Goal: Information Seeking & Learning: Find specific fact

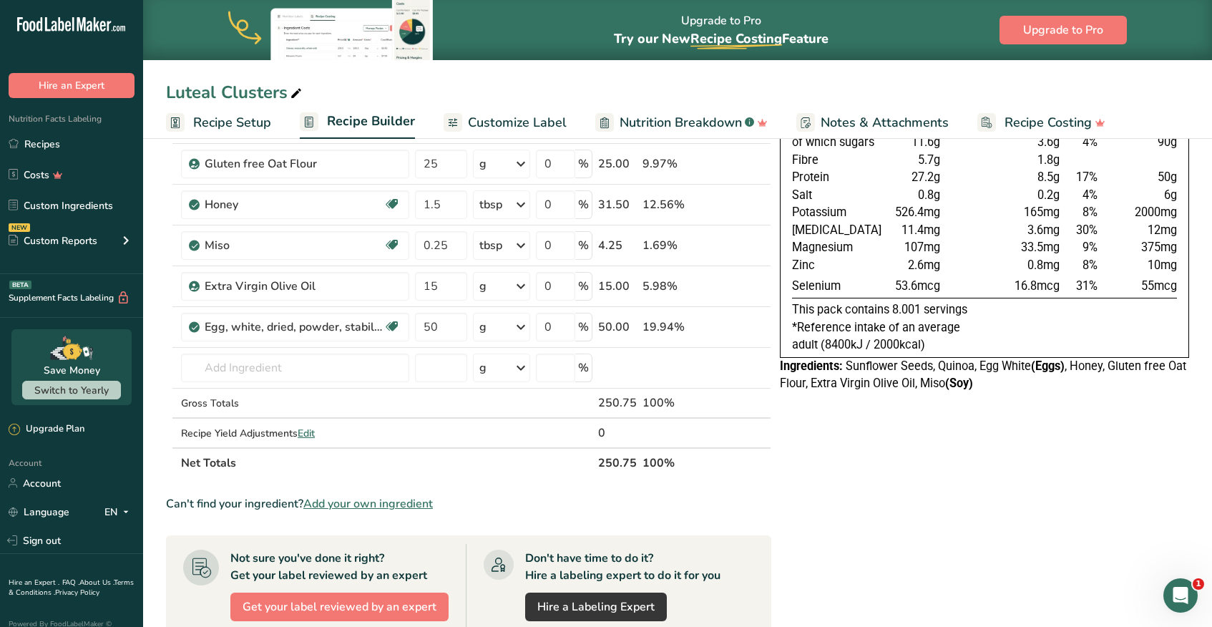
scroll to position [193, 0]
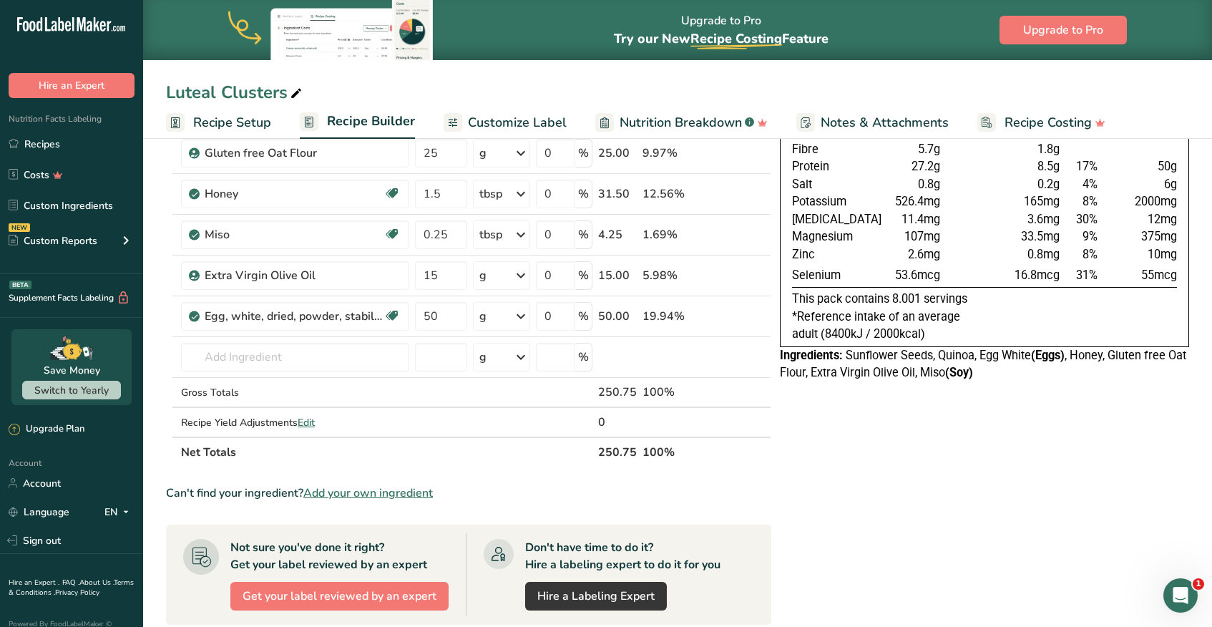
click at [868, 376] on span "Sunflower Seeds, Quinoa, Egg White (Eggs) , Honey, Gluten free Oat Flour, Extra…" at bounding box center [983, 363] width 406 height 31
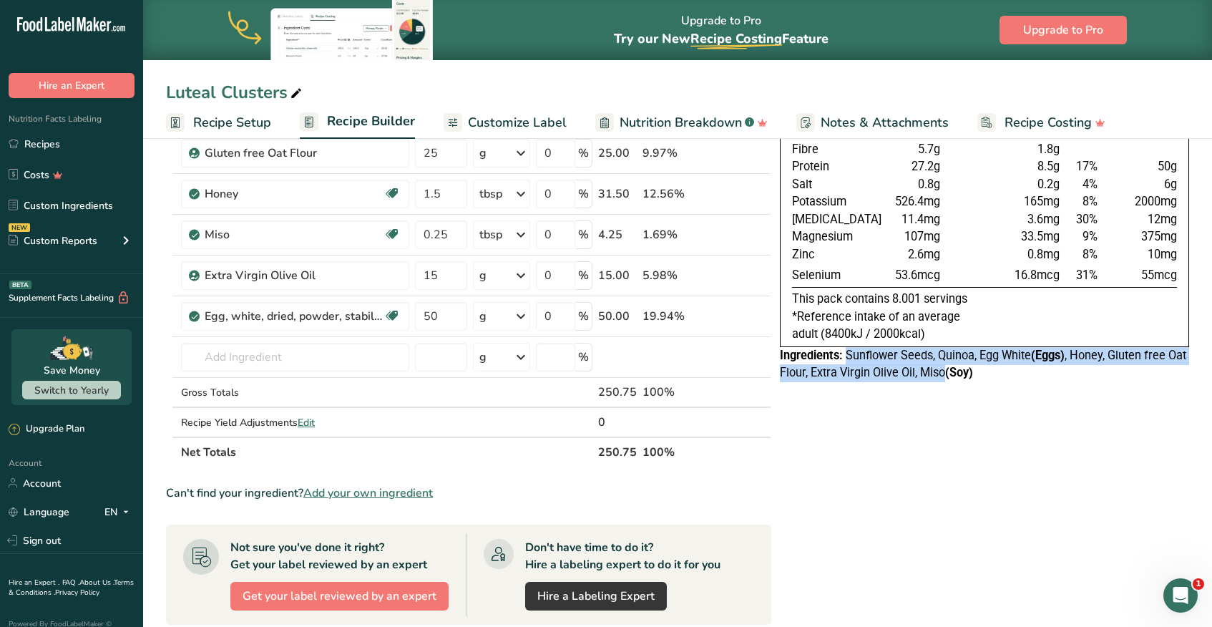
drag, startPoint x: 847, startPoint y: 356, endPoint x: 965, endPoint y: 371, distance: 119.0
click at [965, 371] on span "Sunflower Seeds, Quinoa, Egg White (Eggs) , Honey, Gluten free Oat Flour, Extra…" at bounding box center [983, 363] width 406 height 31
copy span "Sunflower Seeds, Quinoa, Egg White (Eggs) , Honey, Gluten free Oat Flour, Extra…"
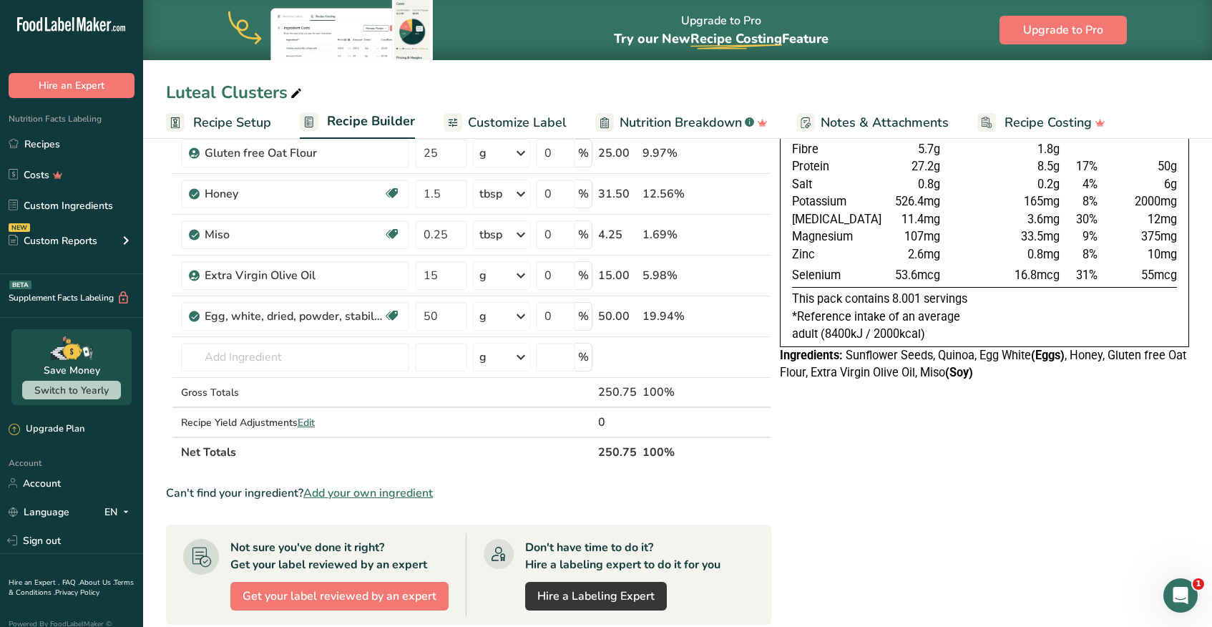
click at [963, 382] on div "Nutrition Typical value 100g contains Each serving (typically 31g) contains % R…" at bounding box center [984, 177] width 409 height 427
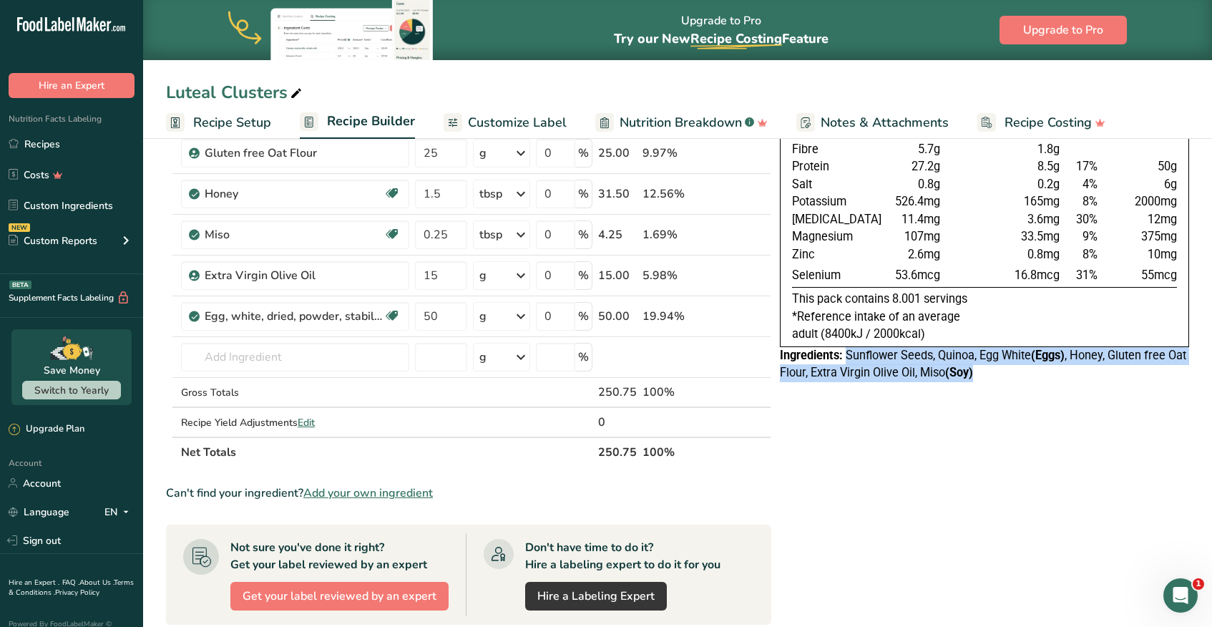
drag, startPoint x: 1005, startPoint y: 373, endPoint x: 860, endPoint y: 350, distance: 146.4
click at [845, 358] on div "Ingredients: Sunflower Seeds, Quinoa, Egg White (Eggs) , Honey, Gluten free Oat…" at bounding box center [984, 364] width 409 height 35
copy span "Sunflower Seeds, Quinoa, Egg White (Eggs) , Honey, Gluten free Oat Flour, Extra…"
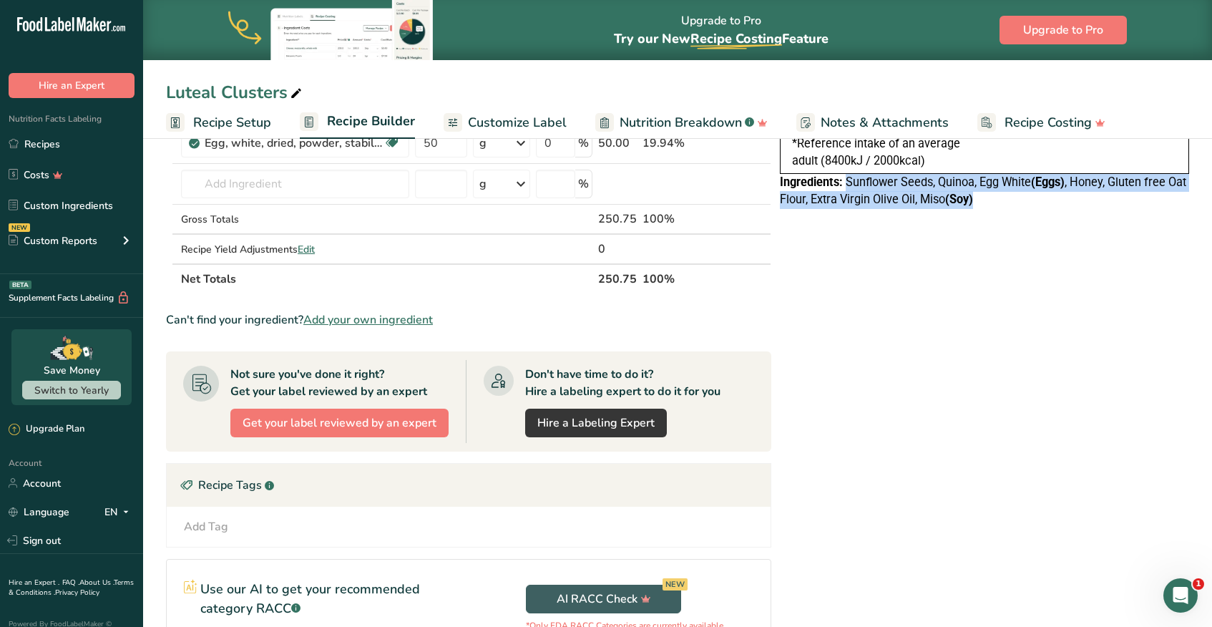
scroll to position [131, 0]
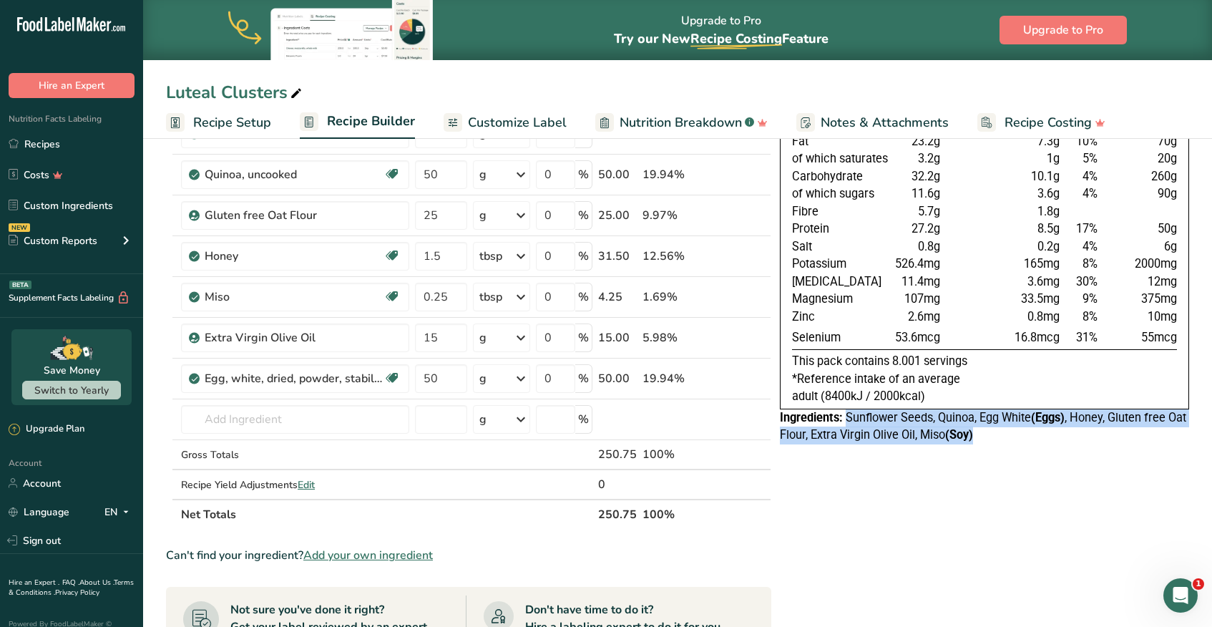
drag, startPoint x: 927, startPoint y: 476, endPoint x: 948, endPoint y: 466, distance: 23.4
click at [928, 475] on div "Nutrition Typical value 100g contains Each serving (typically 31g) contains % R…" at bounding box center [984, 519] width 409 height 986
drag, startPoint x: 938, startPoint y: 437, endPoint x: 780, endPoint y: 419, distance: 159.1
click at [780, 419] on div "Ingredients: Sunflower Seeds, Quinoa, Egg White (Eggs) , Honey, Gluten free Oat…" at bounding box center [984, 426] width 409 height 35
copy div "Ingredients: Sunflower Seeds, Quinoa, Egg White (Eggs) , Honey, Gluten free Oat…"
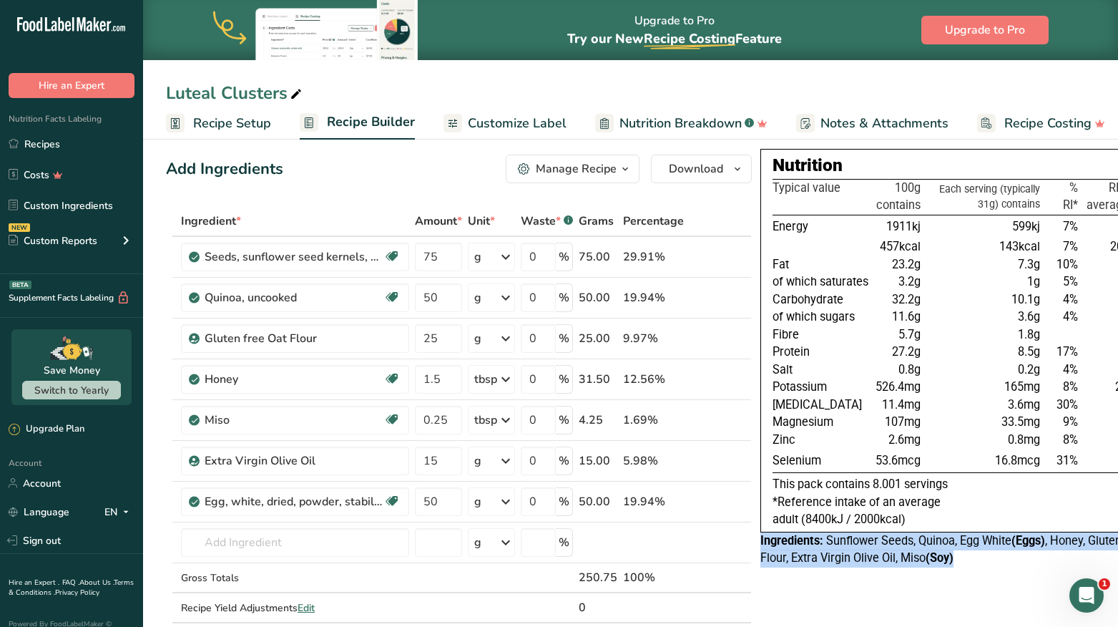
scroll to position [0, 50]
